Goal: Task Accomplishment & Management: Use online tool/utility

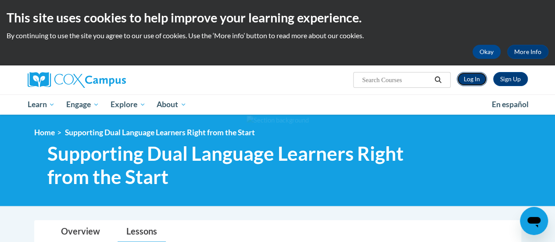
click at [465, 79] on link "Log In" at bounding box center [472, 79] width 30 height 14
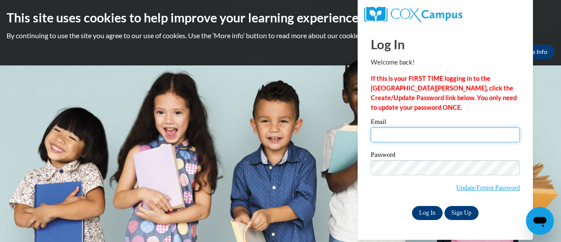
type input "[DOMAIN_NAME][EMAIL_ADDRESS][DOMAIN_NAME]"
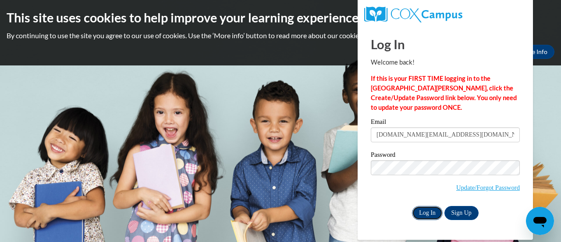
click at [427, 216] on input "Log In" at bounding box center [427, 213] width 31 height 14
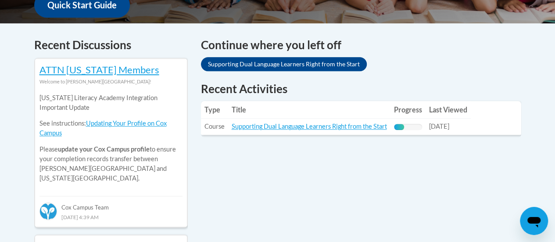
scroll to position [351, 0]
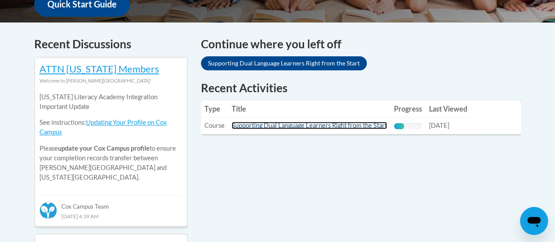
click at [326, 125] on link "Supporting Dual Language Learners Right from the Start" at bounding box center [309, 125] width 155 height 7
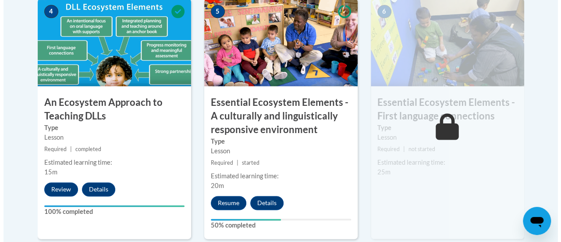
scroll to position [614, 0]
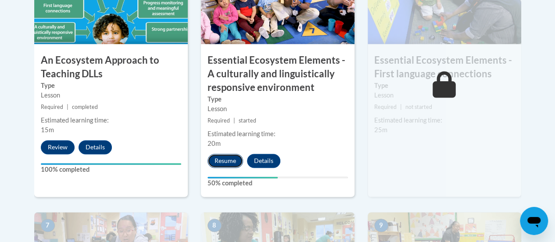
click at [212, 160] on button "Resume" at bounding box center [225, 161] width 36 height 14
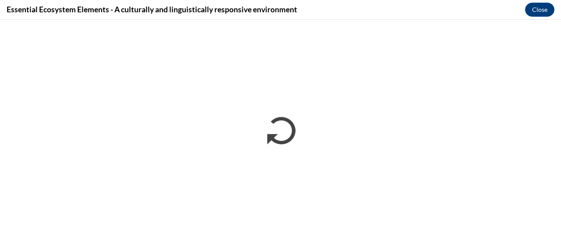
scroll to position [0, 0]
